Goal: Transaction & Acquisition: Subscribe to service/newsletter

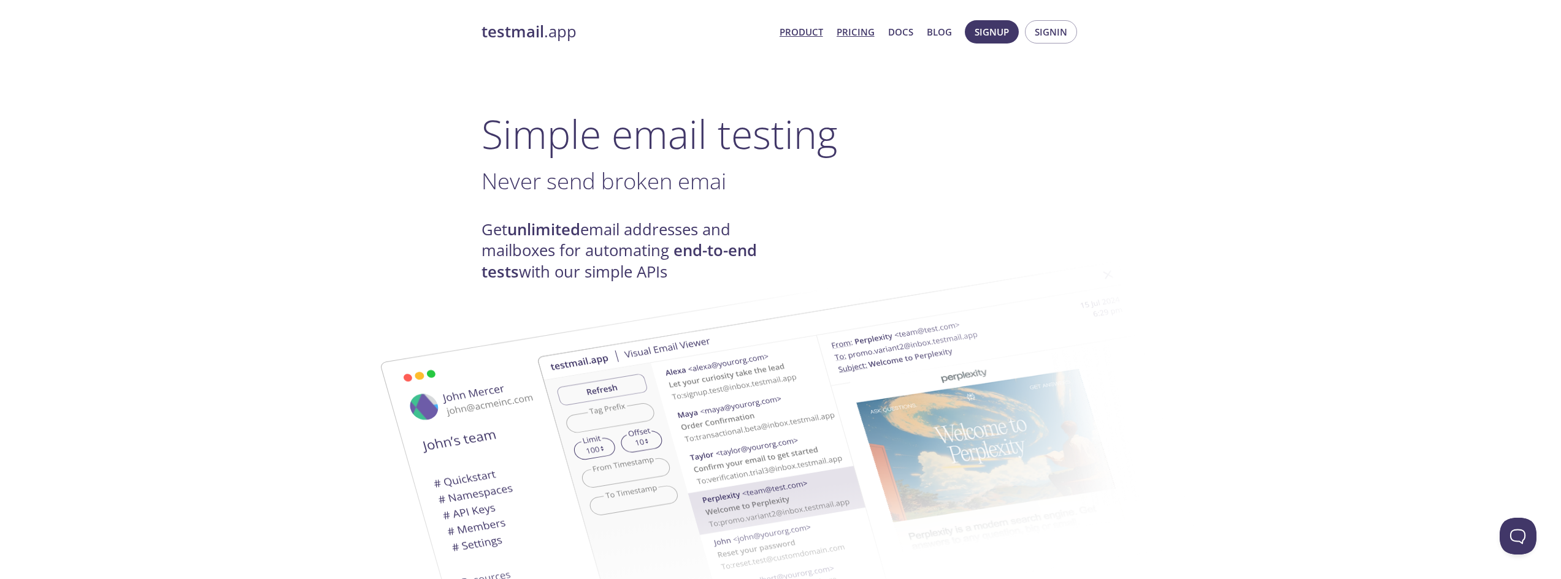
click at [852, 30] on link "Pricing" at bounding box center [855, 32] width 38 height 16
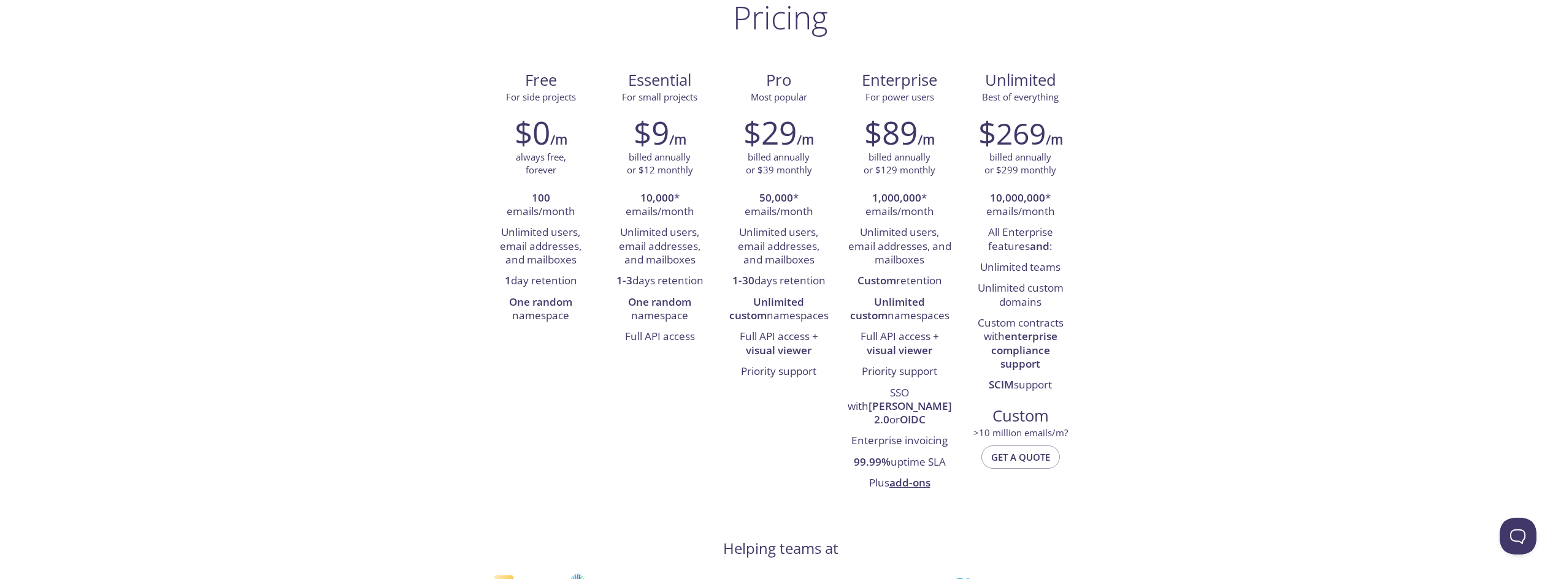
scroll to position [61, 0]
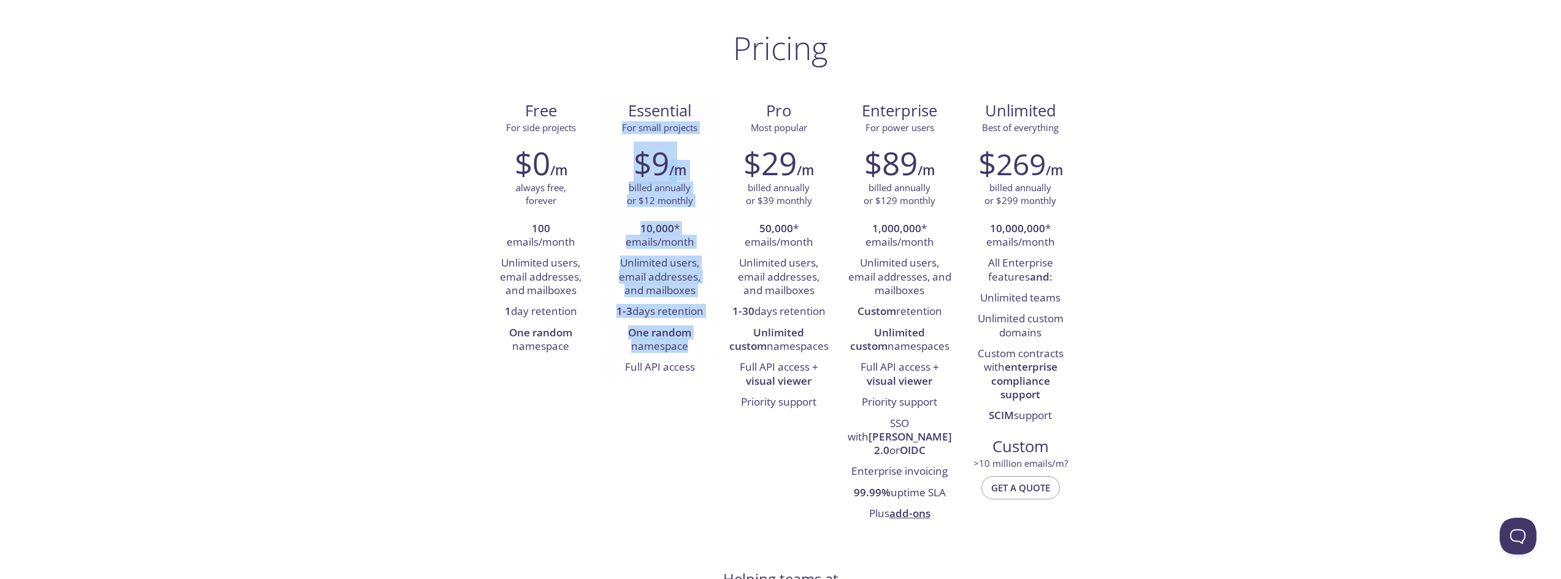
drag, startPoint x: 624, startPoint y: 127, endPoint x: 695, endPoint y: 347, distance: 231.3
click at [694, 347] on div "Essential For small projects $9 /m billed annually or $12 monthly 10,000 * emai…" at bounding box center [659, 239] width 119 height 296
click at [659, 251] on li "10,000 * emails/month" at bounding box center [660, 236] width 101 height 35
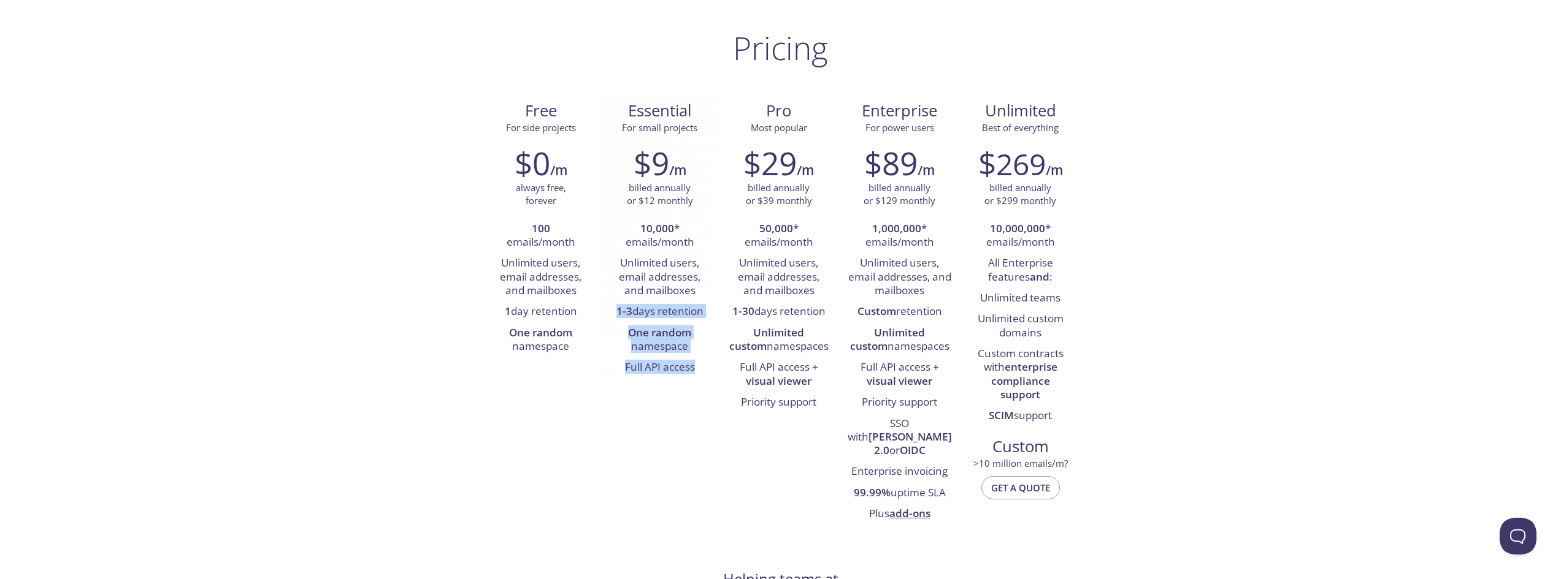
drag, startPoint x: 618, startPoint y: 315, endPoint x: 715, endPoint y: 365, distance: 109.4
click at [715, 365] on div "$9 /m billed annually or $12 monthly 10,000 * emails/month Unlimited users, ema…" at bounding box center [659, 262] width 119 height 250
click at [660, 340] on li "One random namespace" at bounding box center [660, 340] width 101 height 35
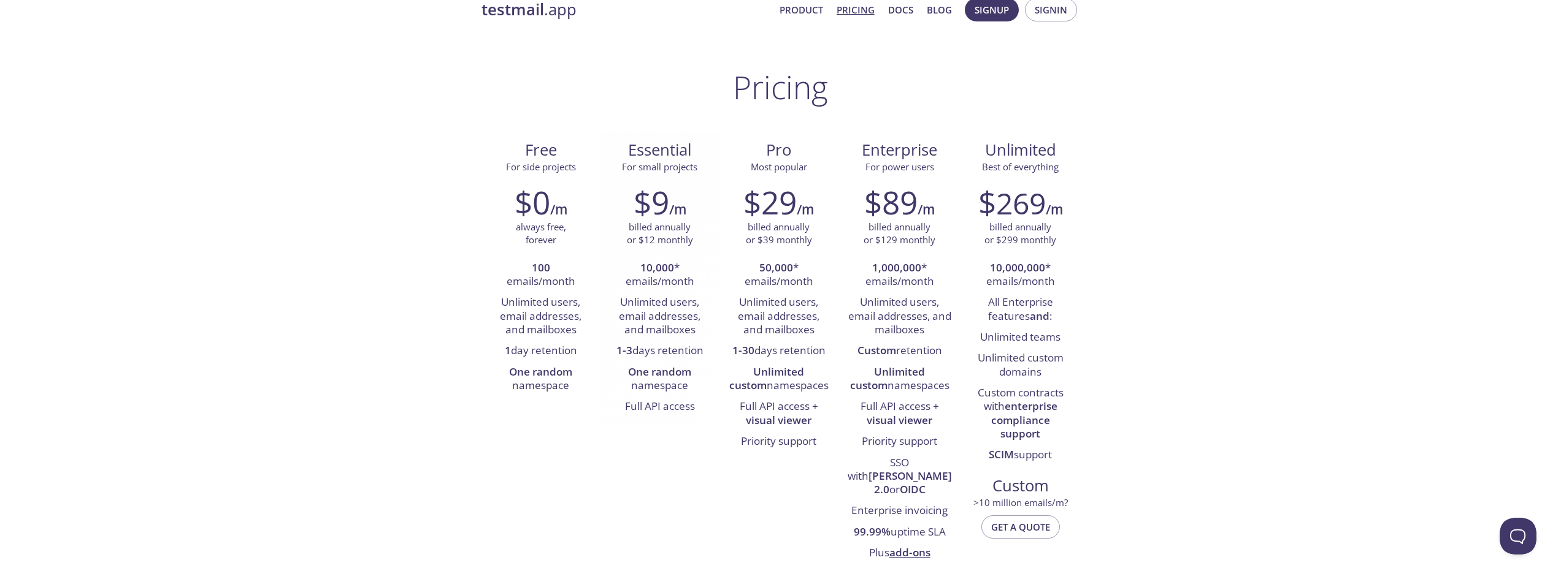
scroll to position [0, 0]
